Goal: Information Seeking & Learning: Learn about a topic

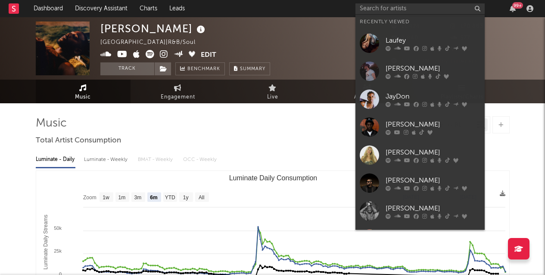
select select "6m"
click at [397, 6] on input "text" at bounding box center [419, 8] width 129 height 11
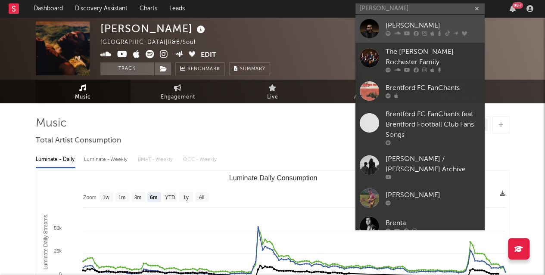
type input "[PERSON_NAME]"
click at [404, 24] on div "[PERSON_NAME]" at bounding box center [433, 26] width 95 height 10
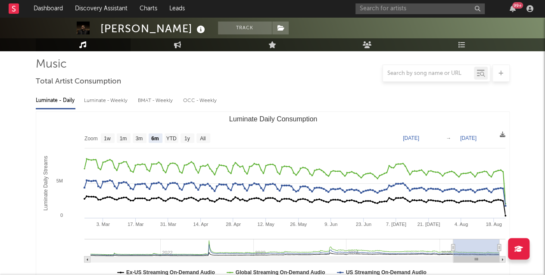
scroll to position [66, 0]
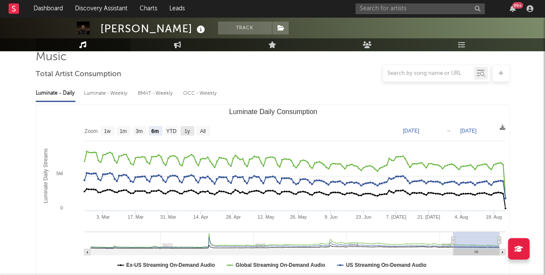
click at [185, 130] on text "1y" at bounding box center [187, 131] width 6 height 6
select select "1y"
type input "[DATE]"
